Goal: Task Accomplishment & Management: Manage account settings

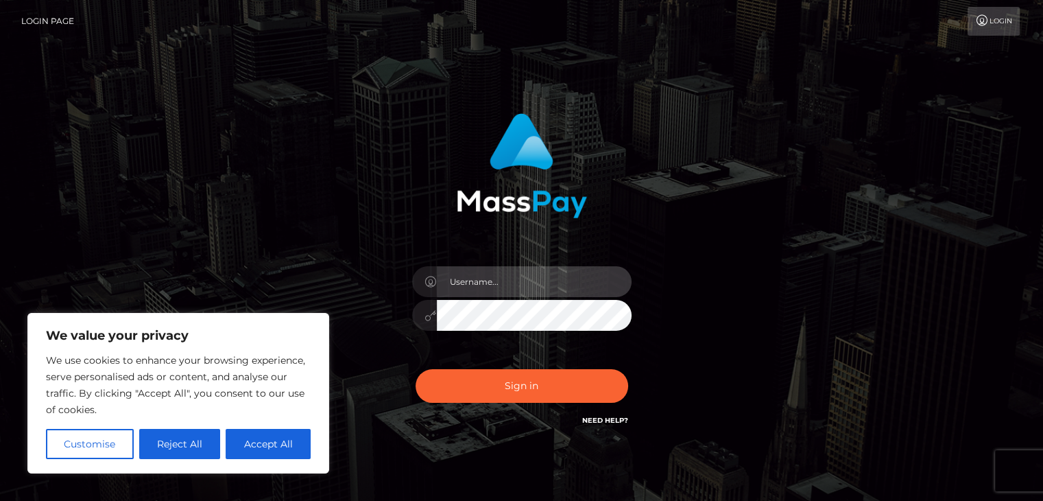
click at [516, 279] on input "text" at bounding box center [534, 281] width 195 height 31
type input "[EMAIL_ADDRESS][DOMAIN_NAME]"
click at [415, 369] on button "Sign in" at bounding box center [521, 386] width 213 height 34
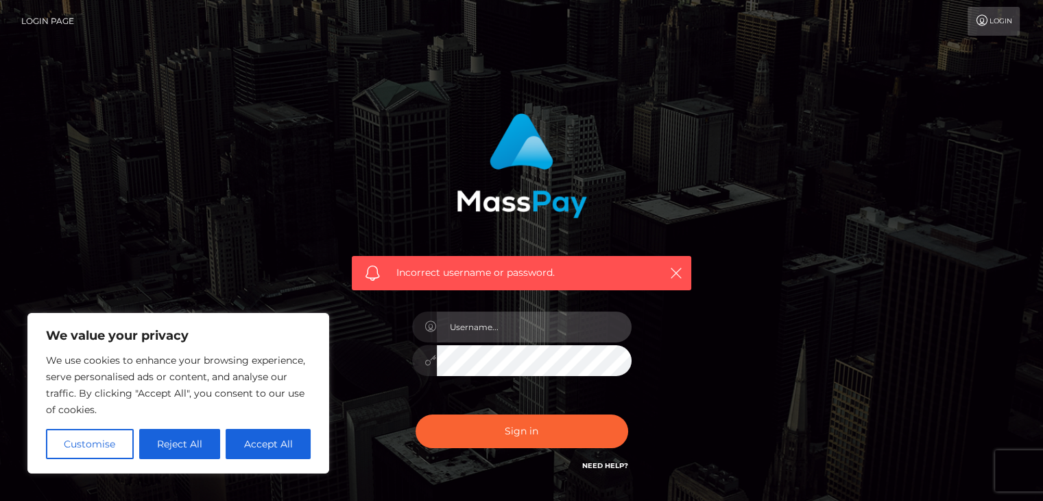
click at [481, 333] on input "text" at bounding box center [534, 326] width 195 height 31
type input "[EMAIL_ADDRESS][DOMAIN_NAME]"
click at [602, 464] on link "Need Help?" at bounding box center [605, 465] width 46 height 9
click at [930, 229] on div "Incorrect username or password. josiegleed@hotmail.co.uk" at bounding box center [521, 300] width 1043 height 600
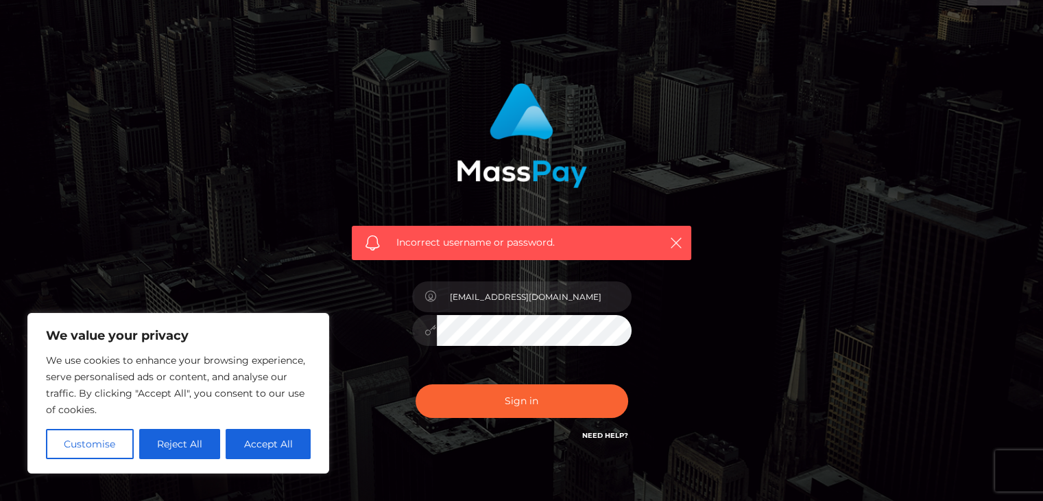
scroll to position [99, 0]
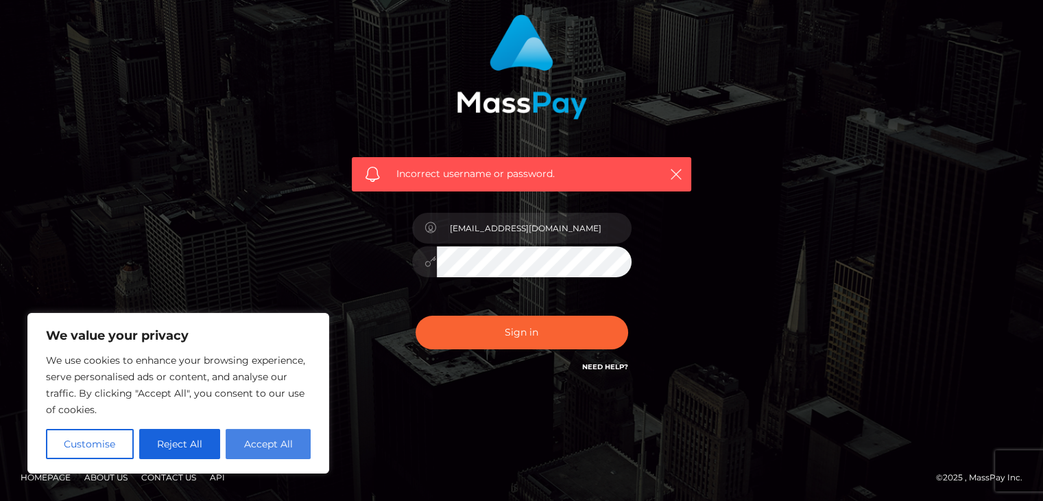
click at [280, 450] on button "Accept All" at bounding box center [268, 444] width 85 height 30
checkbox input "true"
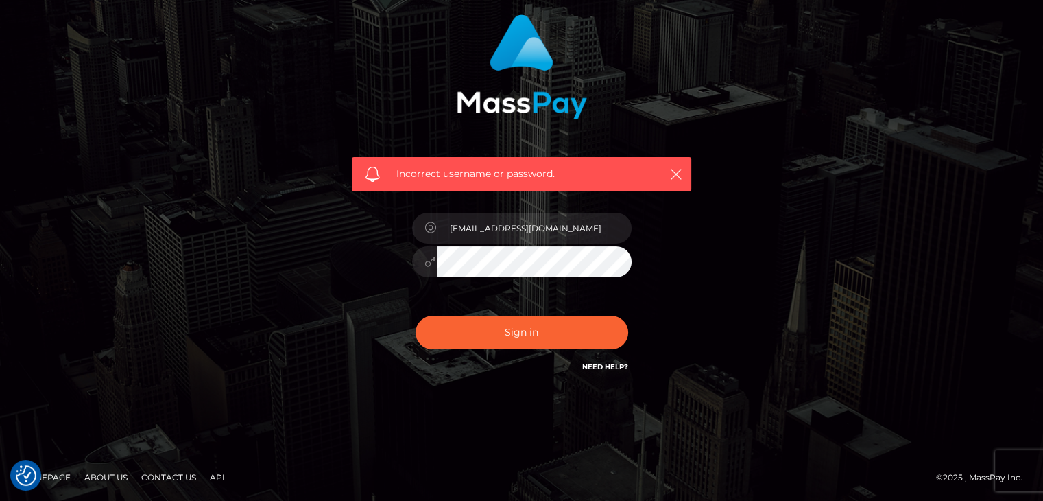
click at [55, 474] on link "Homepage" at bounding box center [45, 476] width 61 height 21
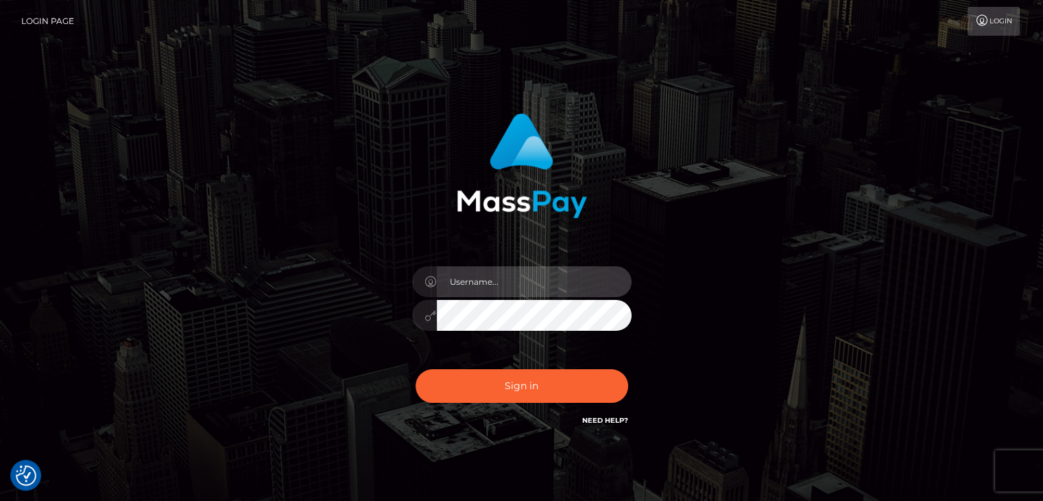
click at [505, 280] on input "text" at bounding box center [534, 281] width 195 height 31
type input "[EMAIL_ADDRESS][DOMAIN_NAME]"
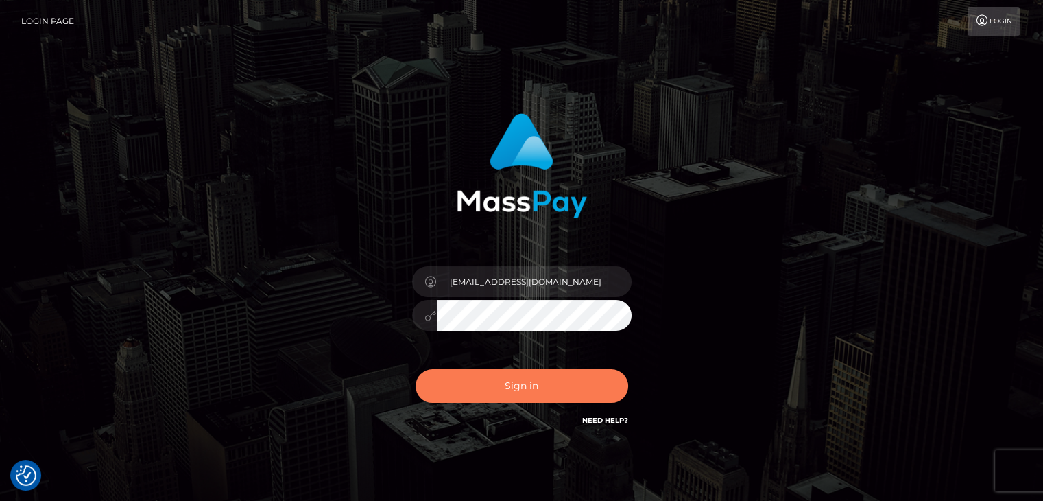
click at [523, 382] on button "Sign in" at bounding box center [521, 386] width 213 height 34
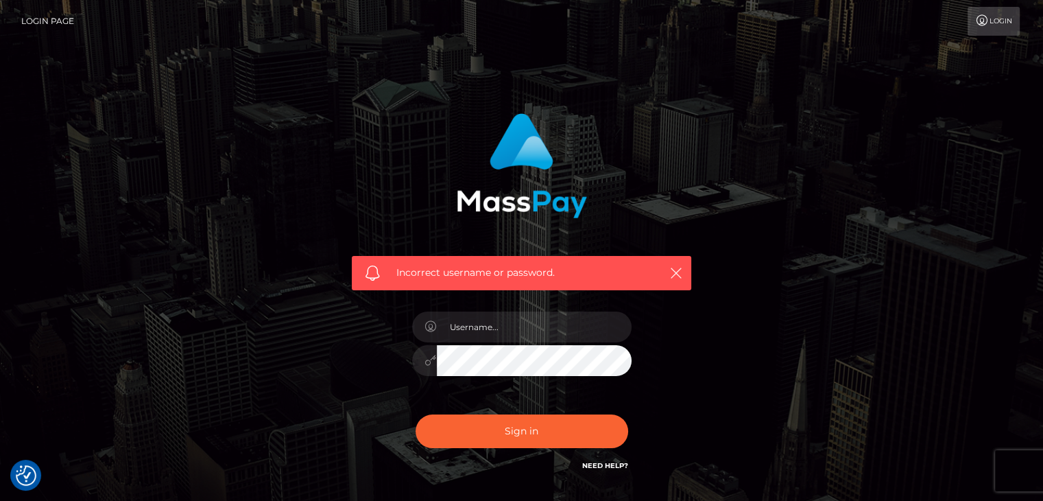
click at [43, 22] on link "Login Page" at bounding box center [47, 21] width 53 height 29
